Goal: Transaction & Acquisition: Purchase product/service

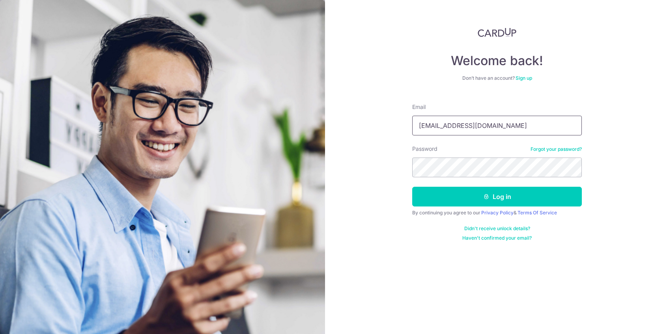
click at [456, 129] on input "jonnydapop@gmail.com" at bounding box center [497, 126] width 170 height 20
type input "jenniferchau96@gmail.com"
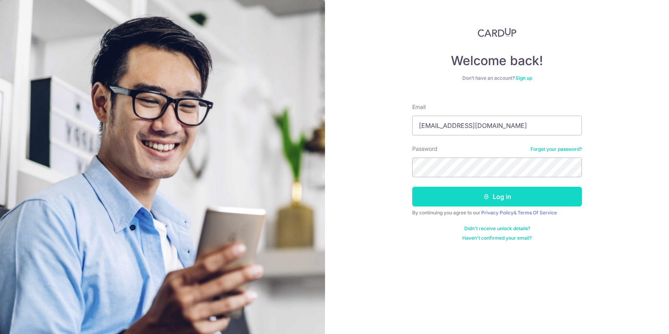
click at [453, 201] on button "Log in" at bounding box center [497, 197] width 170 height 20
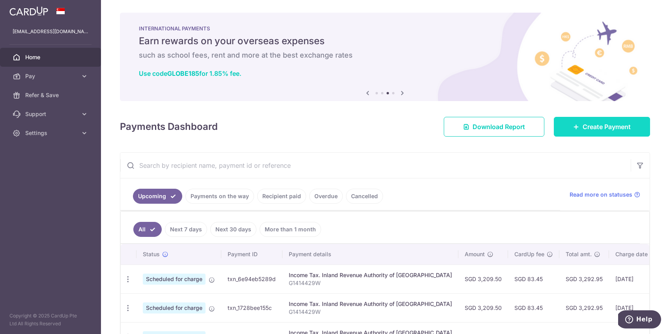
click at [581, 124] on link "Create Payment" at bounding box center [602, 127] width 96 height 20
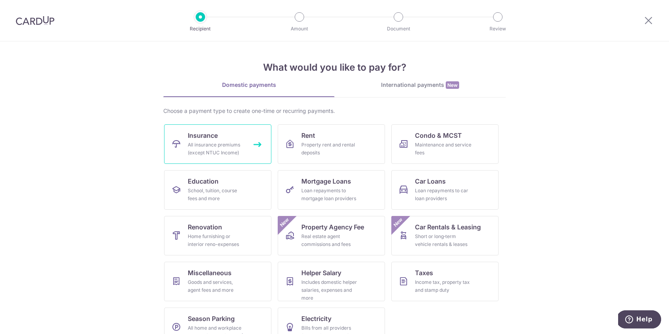
click at [189, 143] on div "All insurance premiums (except NTUC Income)" at bounding box center [216, 149] width 57 height 16
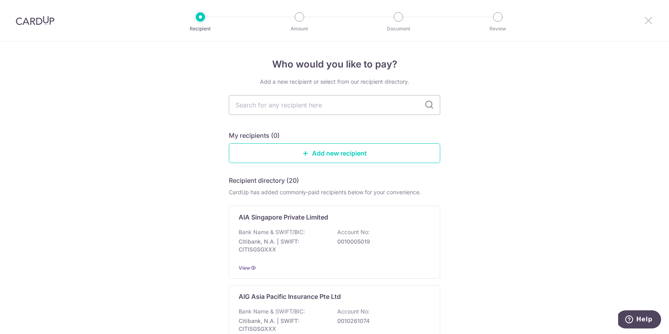
click at [646, 22] on icon at bounding box center [648, 20] width 9 height 10
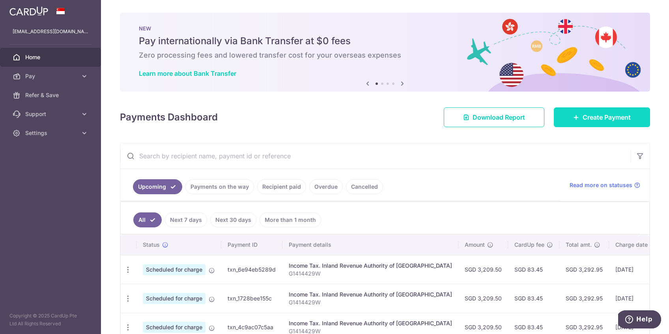
click at [625, 114] on span "Create Payment" at bounding box center [607, 116] width 48 height 9
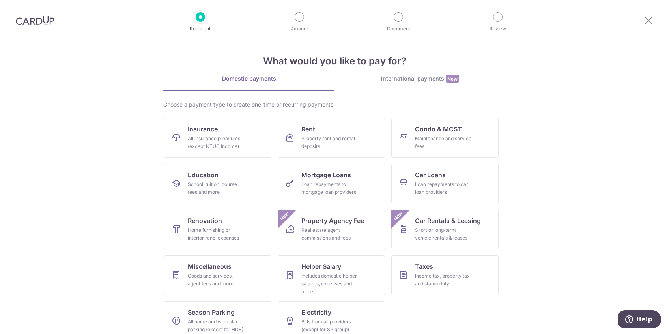
scroll to position [19, 0]
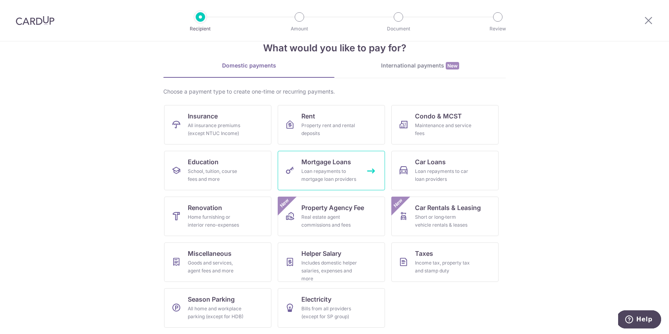
click at [325, 164] on span "Mortgage Loans" at bounding box center [327, 161] width 50 height 9
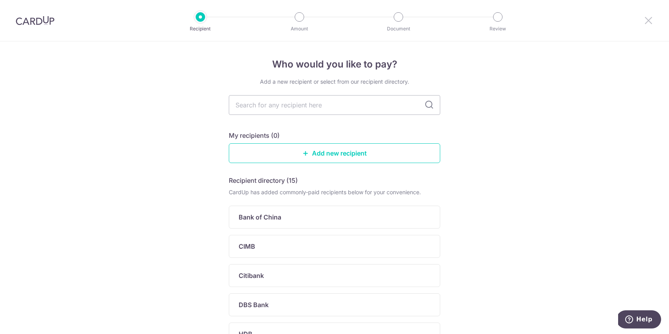
click at [650, 18] on icon at bounding box center [648, 20] width 9 height 10
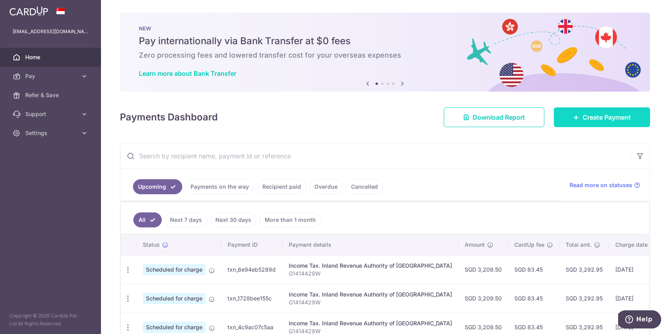
click at [571, 120] on link "Create Payment" at bounding box center [602, 117] width 96 height 20
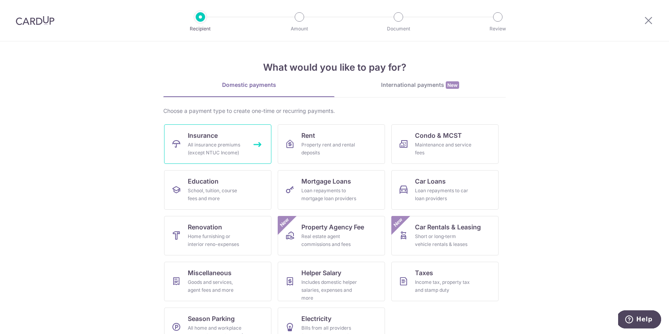
click at [219, 144] on div "All insurance premiums (except NTUC Income)" at bounding box center [216, 149] width 57 height 16
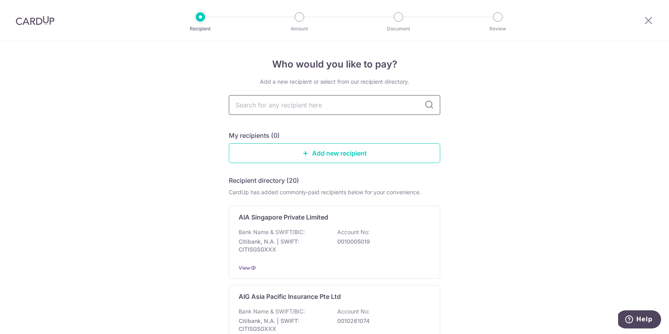
click at [260, 103] on input "text" at bounding box center [335, 105] width 212 height 20
click at [416, 105] on input "text" at bounding box center [335, 105] width 212 height 20
type input "AIA"
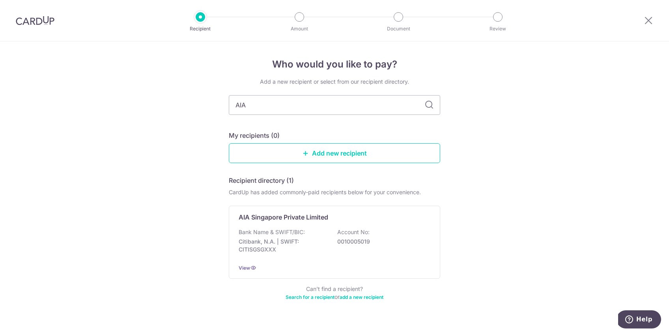
click at [463, 128] on div "Who would you like to pay? Add a new recipient or select from our recipient dir…" at bounding box center [334, 194] width 669 height 306
click at [352, 157] on link "Add new recipient" at bounding box center [335, 153] width 212 height 20
